Goal: Transaction & Acquisition: Book appointment/travel/reservation

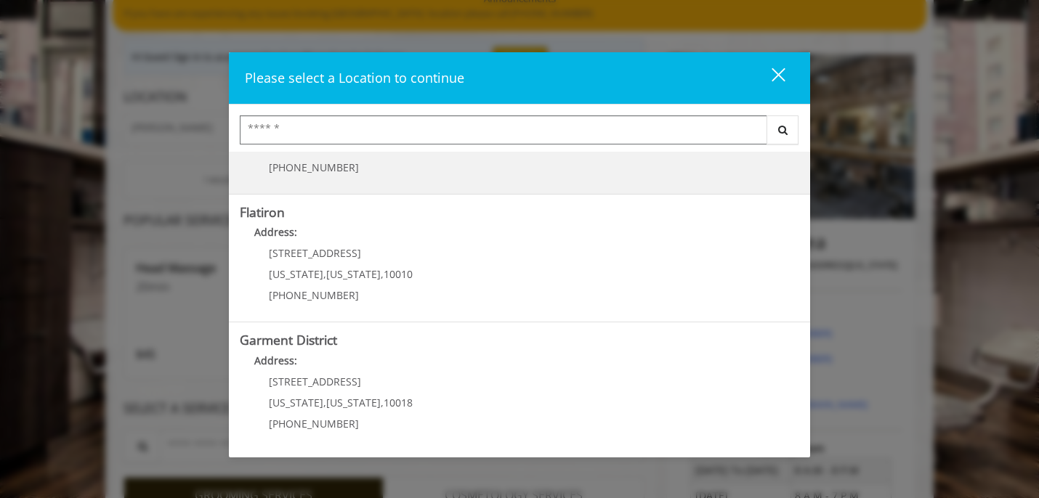
scroll to position [130, 0]
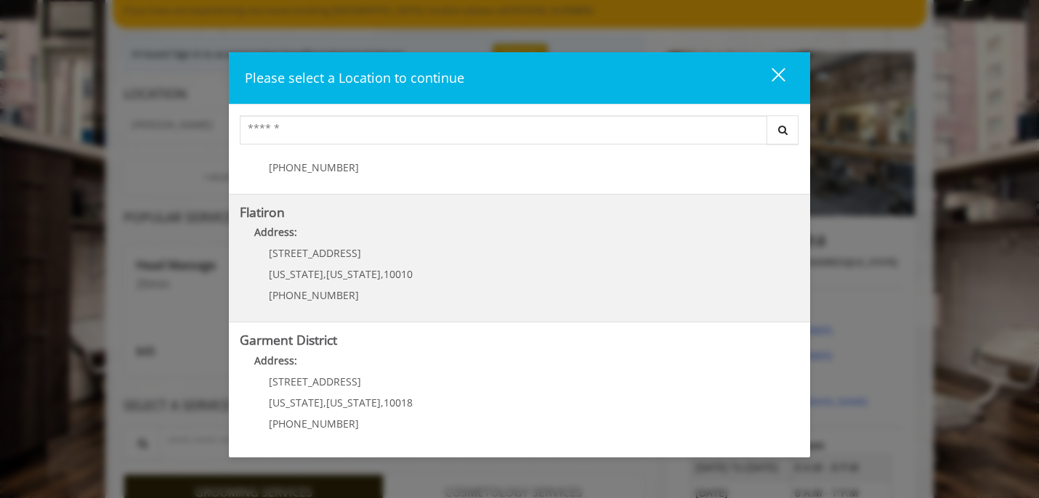
click at [541, 271] on "Flatiron Address: [STREET_ADDRESS][US_STATE][US_STATE] (917) 475-1765" at bounding box center [519, 259] width 559 height 106
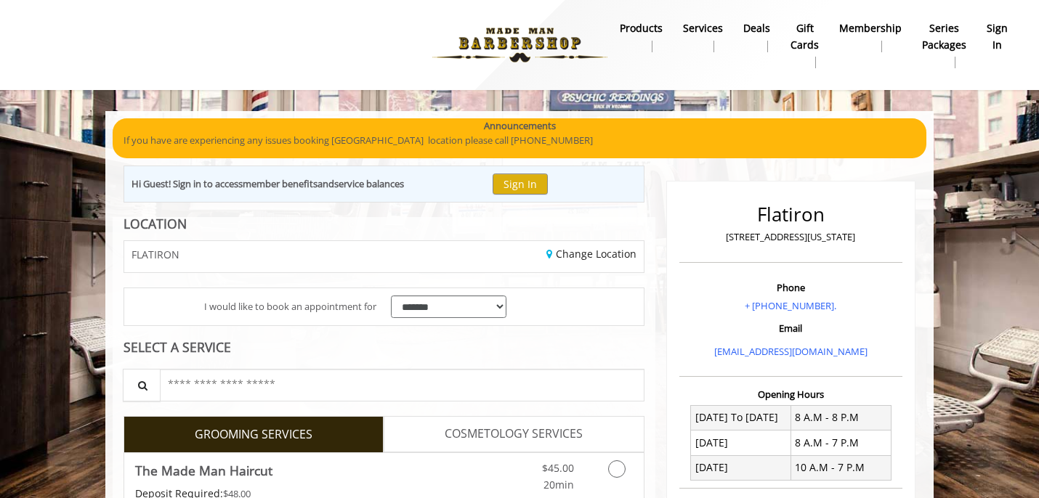
scroll to position [1, 0]
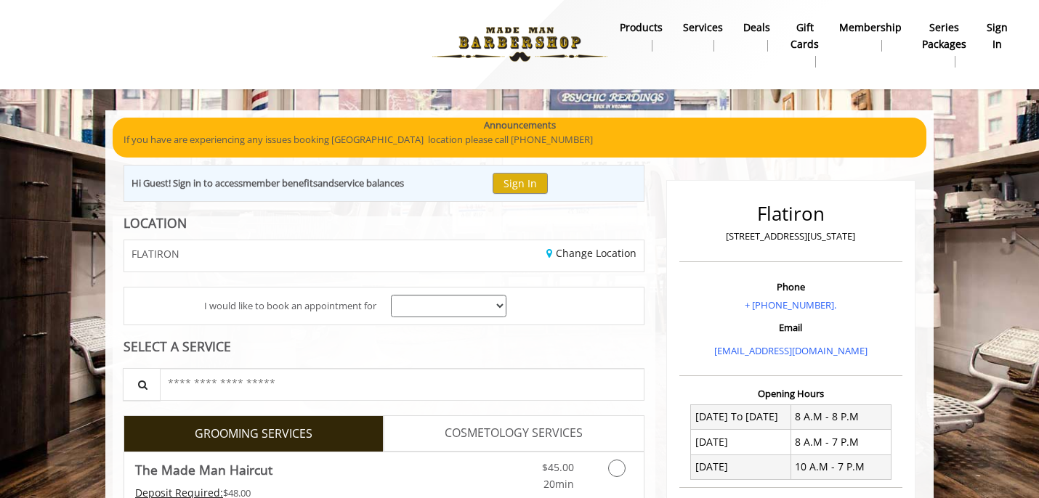
scroll to position [130, 0]
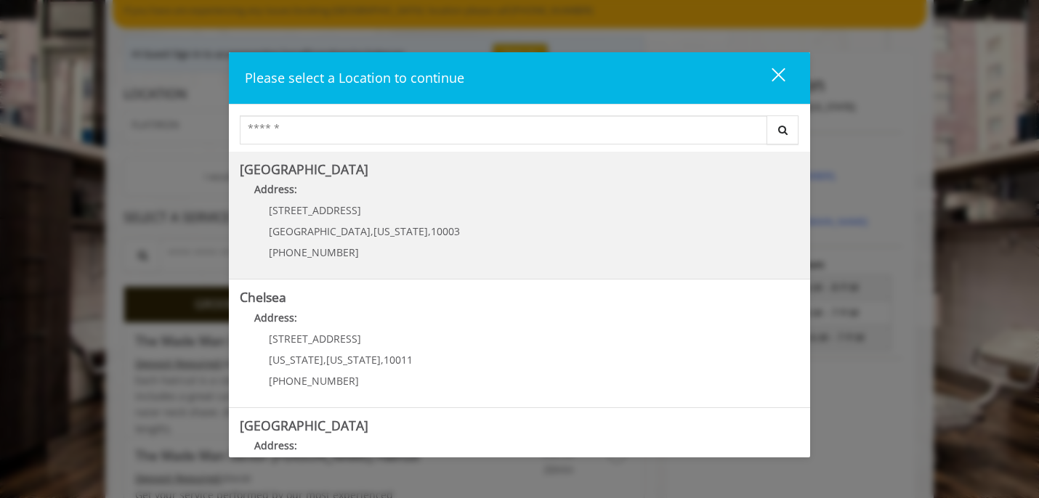
click at [373, 231] on span "[US_STATE]" at bounding box center [400, 231] width 54 height 14
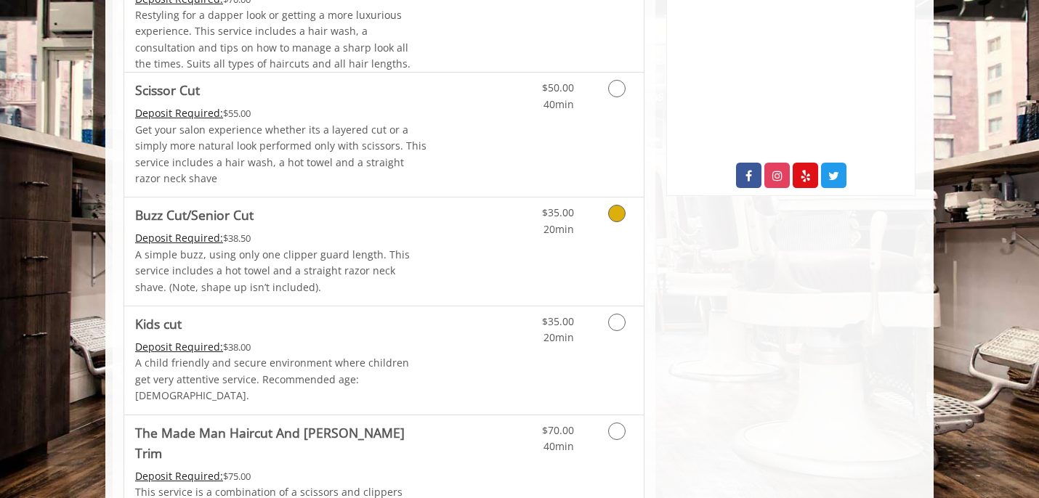
scroll to position [755, 0]
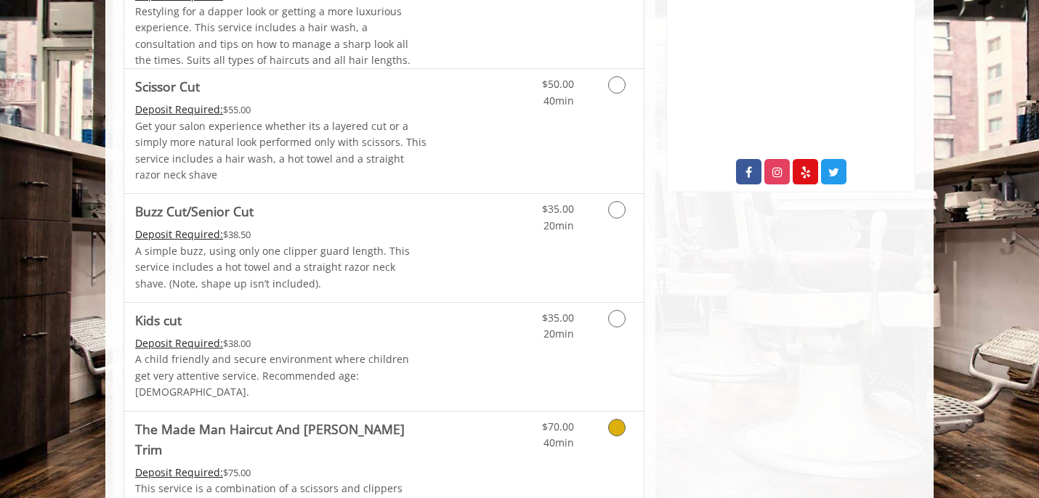
click at [615, 419] on icon "Grooming services" at bounding box center [616, 427] width 17 height 17
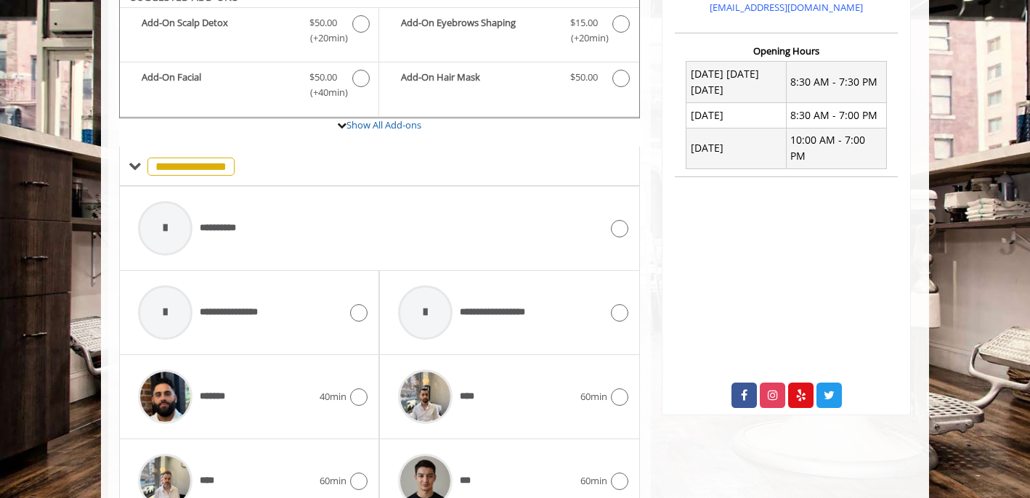
scroll to position [548, 0]
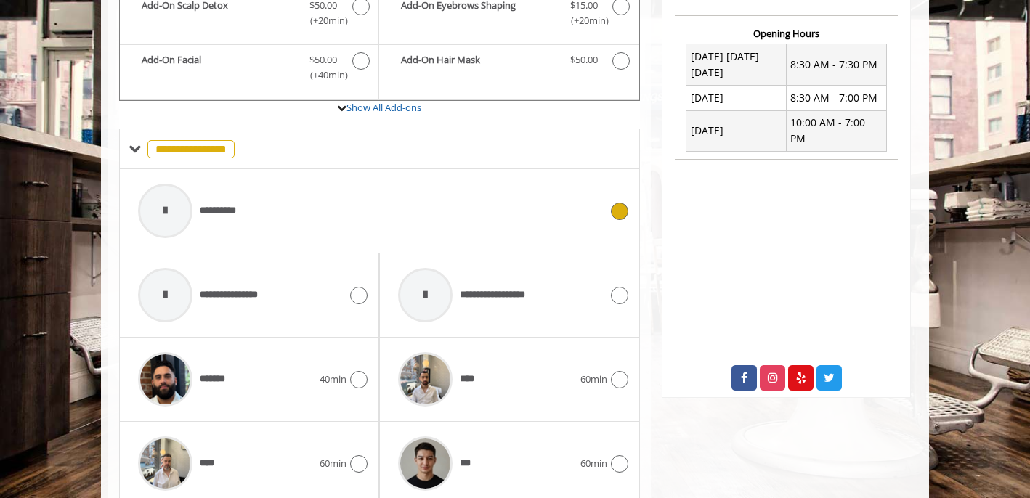
click at [293, 190] on div "**********" at bounding box center [369, 210] width 476 height 69
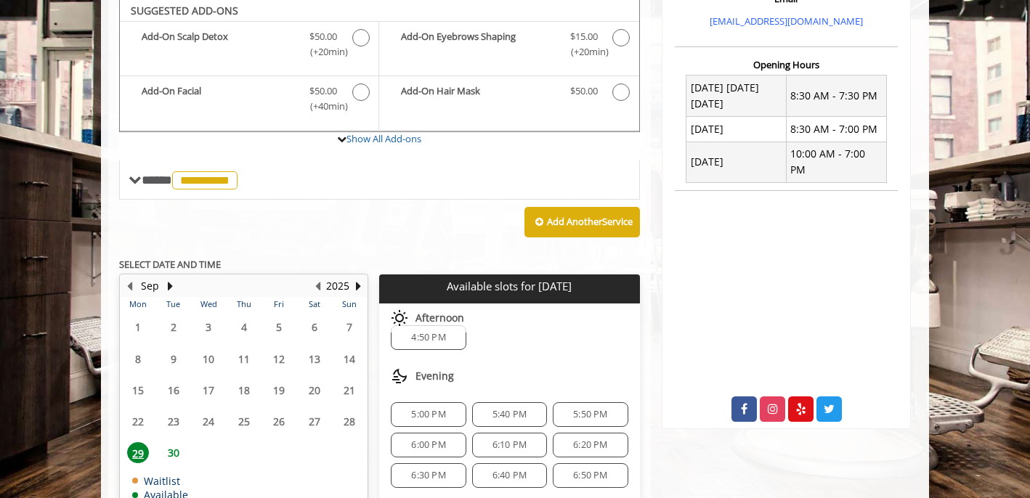
scroll to position [529, 0]
